Goal: Task Accomplishment & Management: Manage account settings

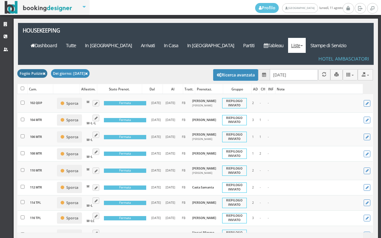
scroll to position [24, 0]
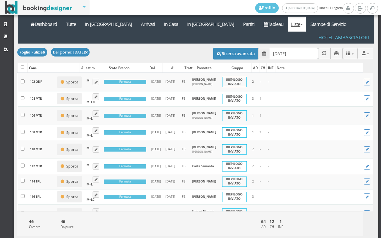
click at [293, 48] on input "11/08/2025" at bounding box center [294, 53] width 48 height 11
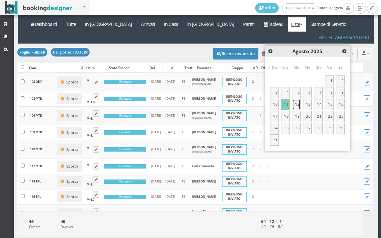
click at [297, 104] on link "12" at bounding box center [296, 104] width 9 height 11
type input "12/08/2025"
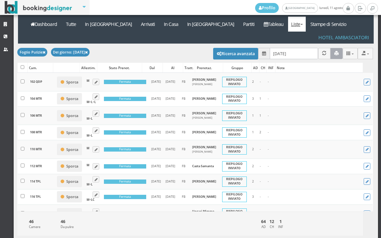
click at [334, 51] on icon "button" at bounding box center [336, 53] width 4 height 4
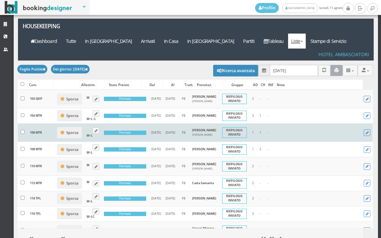
scroll to position [0, 0]
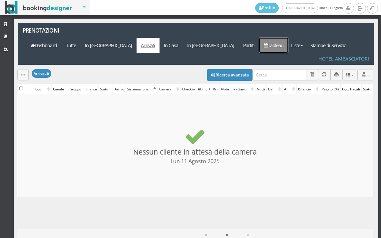
click at [282, 38] on link "Tableau" at bounding box center [273, 45] width 29 height 15
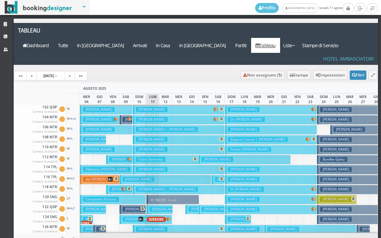
click at [156, 207] on h3 "Argano Francesco" at bounding box center [165, 209] width 32 height 5
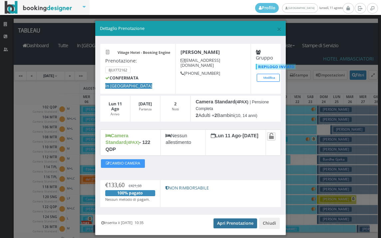
click at [229, 219] on link "Apri Prenotazione" at bounding box center [235, 224] width 44 height 10
click at [226, 219] on link "Apri Prenotazione" at bounding box center [235, 224] width 44 height 10
click at [277, 25] on span "×" at bounding box center [279, 28] width 5 height 11
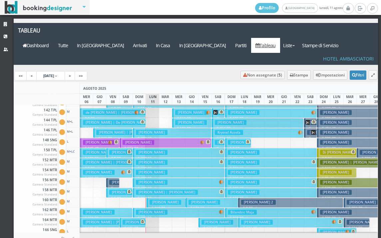
scroll to position [200, 0]
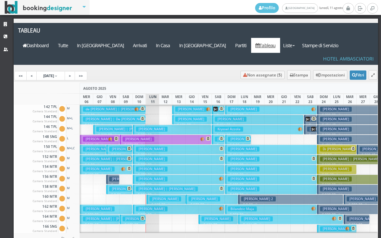
click at [152, 197] on h3 "Fontana Davide" at bounding box center [165, 199] width 32 height 5
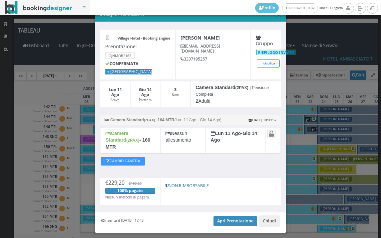
scroll to position [26, 0]
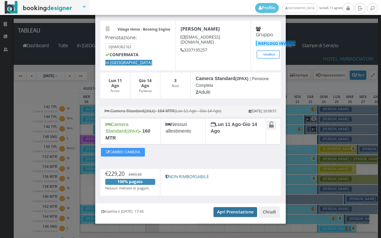
click at [222, 207] on link "Apri Prenotazione" at bounding box center [235, 212] width 44 height 10
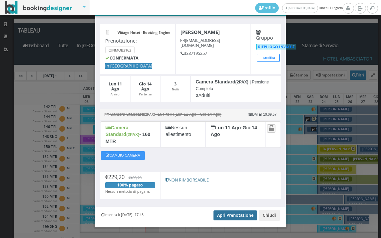
scroll to position [0, 0]
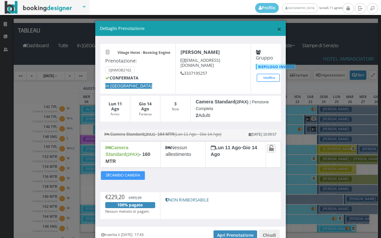
click at [277, 31] on span "×" at bounding box center [279, 28] width 5 height 11
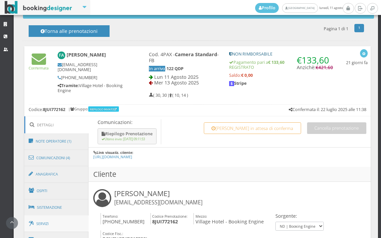
scroll to position [333, 0]
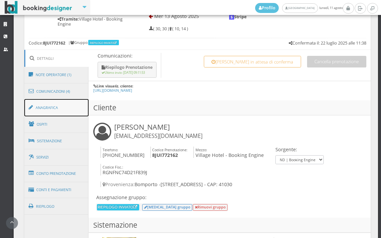
click at [59, 109] on link "Anagrafica" at bounding box center [56, 107] width 65 height 17
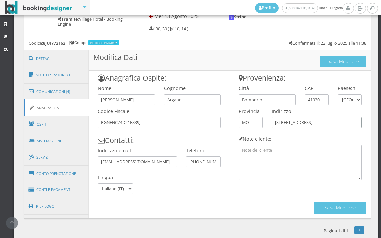
drag, startPoint x: 303, startPoint y: 123, endPoint x: 263, endPoint y: 123, distance: 40.6
click at [263, 123] on div "Provenienza: Città Bomporto CAP 41030 Paese: IT Andorra Emirati Arabi Uniti Afg…" at bounding box center [300, 125] width 141 height 109
click at [332, 207] on button "Salva Modifiche" at bounding box center [340, 208] width 52 height 12
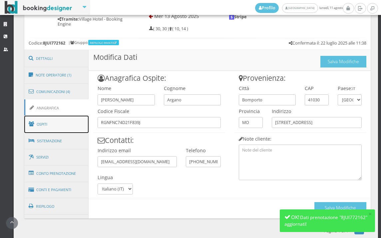
click at [72, 116] on link "Ospiti" at bounding box center [56, 124] width 65 height 17
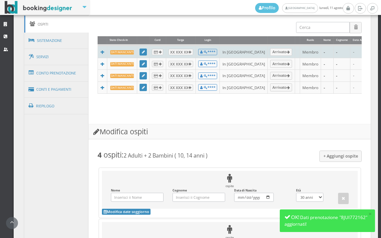
scroll to position [370, 0]
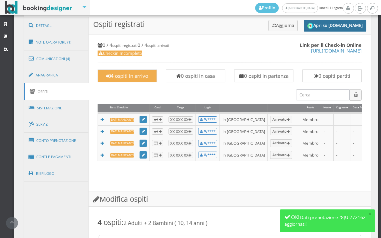
click at [321, 27] on button "Apri su Online-Check.in" at bounding box center [334, 26] width 63 height 12
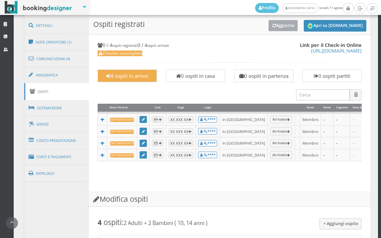
click at [270, 27] on button "Aggiorna" at bounding box center [283, 25] width 30 height 11
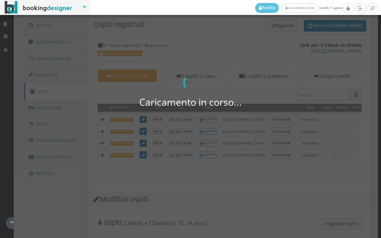
click at [257, 164] on div "Caricamento in corso... 0 di 0" at bounding box center [190, 119] width 381 height 238
click at [298, 185] on div "Caricamento in corso... 0 di 0" at bounding box center [190, 119] width 381 height 238
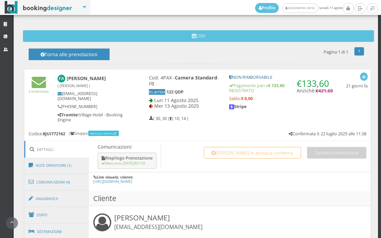
scroll to position [259, 0]
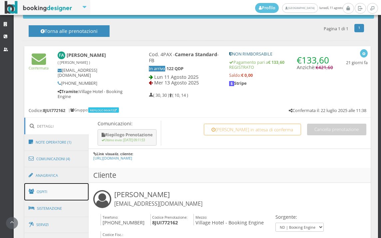
click at [72, 191] on link "Ospiti" at bounding box center [56, 191] width 65 height 17
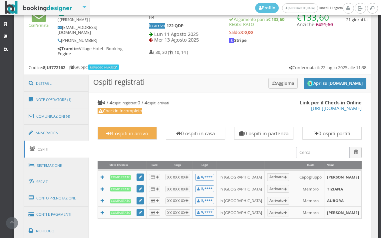
scroll to position [333, 0]
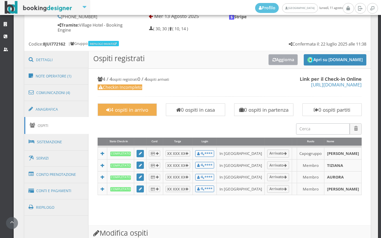
click at [275, 57] on button "Aggiorna" at bounding box center [283, 59] width 30 height 11
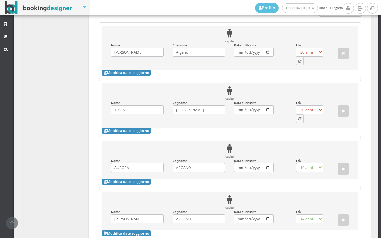
scroll to position [692, 0]
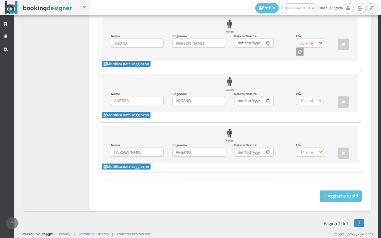
click at [298, 54] on icon "button" at bounding box center [299, 53] width 3 height 4
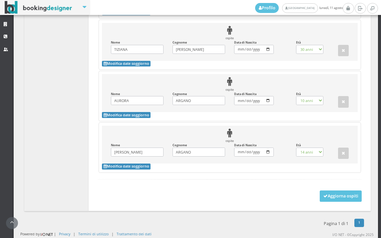
select select "45"
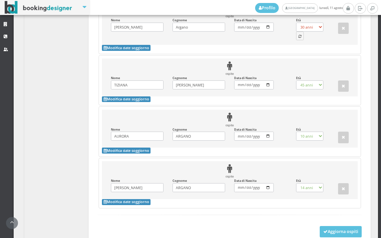
scroll to position [574, 0]
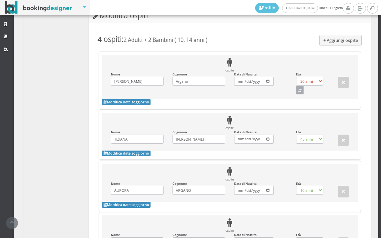
click at [296, 95] on button "button" at bounding box center [300, 90] width 8 height 9
select select "51"
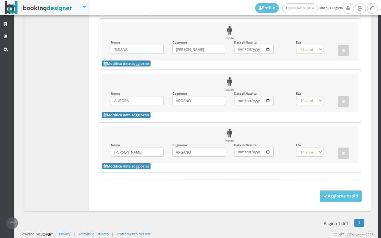
scroll to position [678, 0]
click at [332, 197] on button "Aggiorna ospiti" at bounding box center [340, 196] width 42 height 11
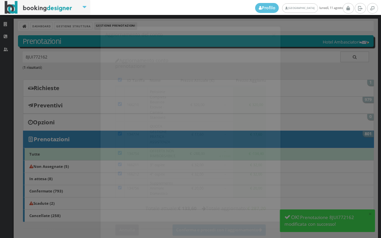
click at [121, 219] on button "Annulla" at bounding box center [127, 224] width 24 height 11
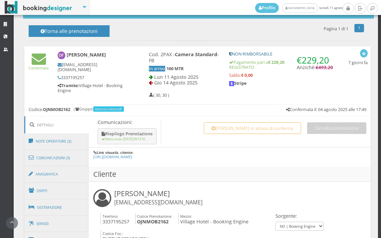
scroll to position [370, 0]
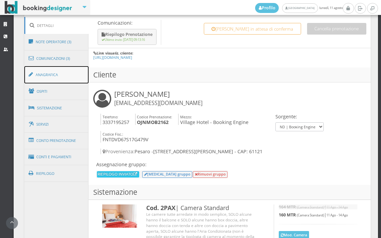
click at [61, 70] on link "Anagrafica" at bounding box center [56, 74] width 65 height 17
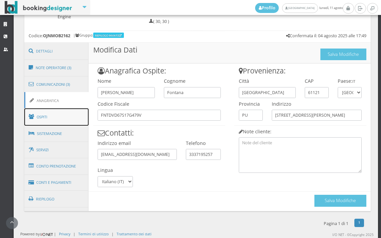
click at [60, 111] on link "Ospiti" at bounding box center [56, 116] width 65 height 17
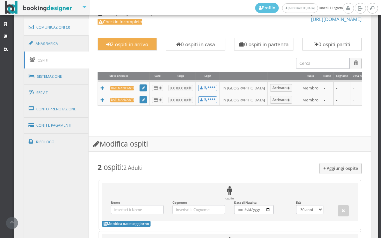
scroll to position [304, 0]
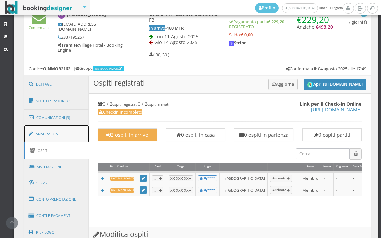
click at [39, 136] on link "Anagrafica" at bounding box center [56, 133] width 65 height 17
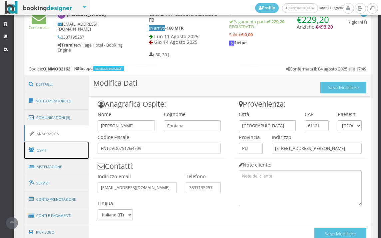
click at [49, 148] on link "Ospiti" at bounding box center [56, 150] width 65 height 17
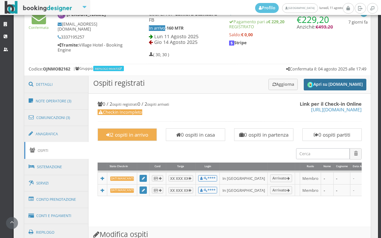
click at [308, 85] on button "Apri su [DOMAIN_NAME]" at bounding box center [334, 85] width 63 height 12
click at [70, 132] on link "Anagrafica" at bounding box center [56, 133] width 65 height 17
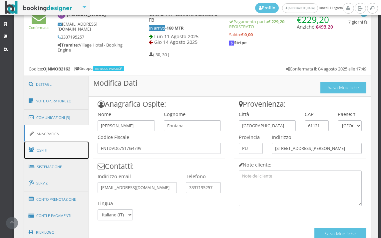
click at [66, 147] on link "Ospiti" at bounding box center [56, 150] width 65 height 17
